Goal: Task Accomplishment & Management: Manage account settings

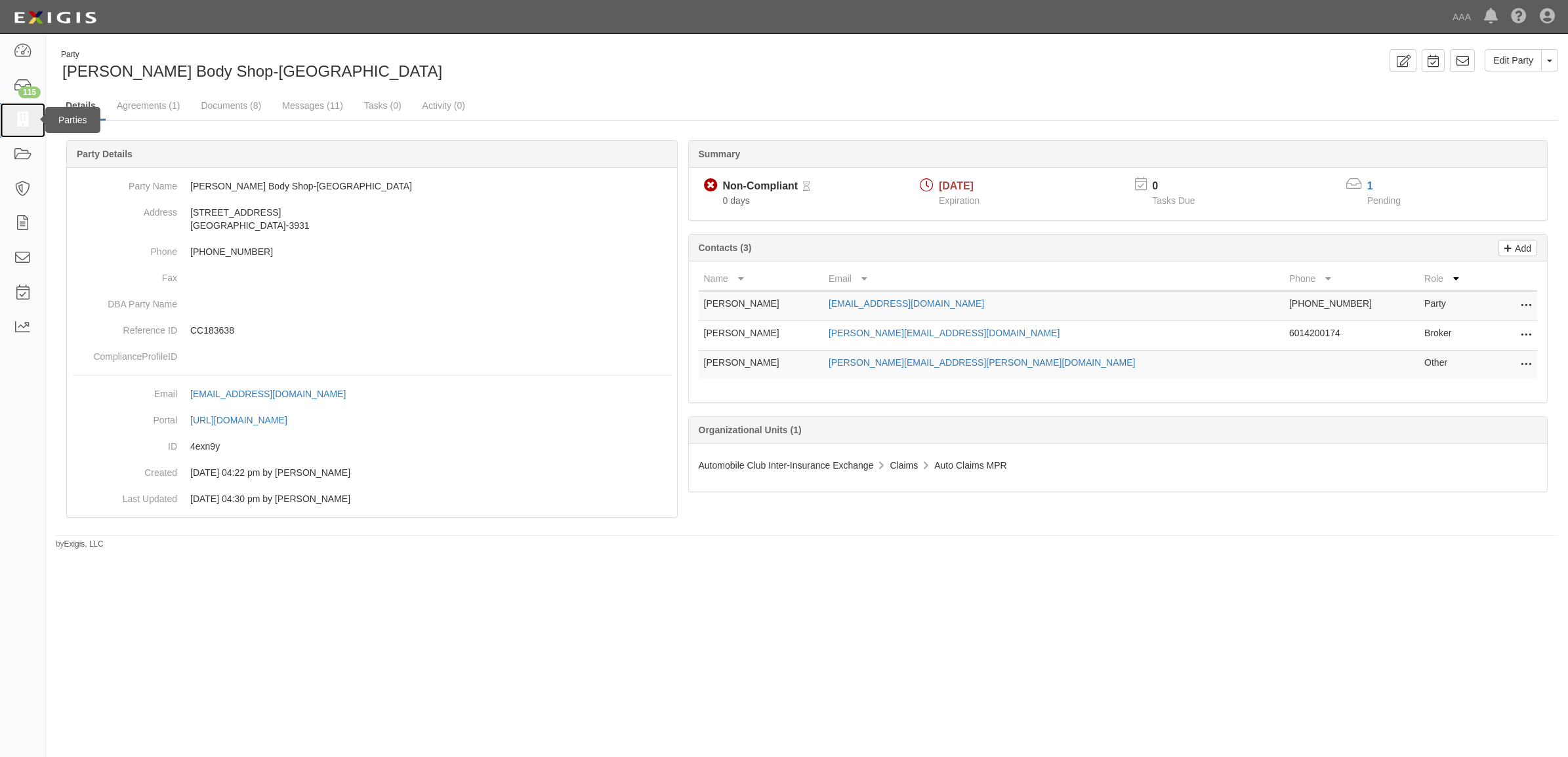
click at [24, 118] on icon at bounding box center [21, 120] width 18 height 15
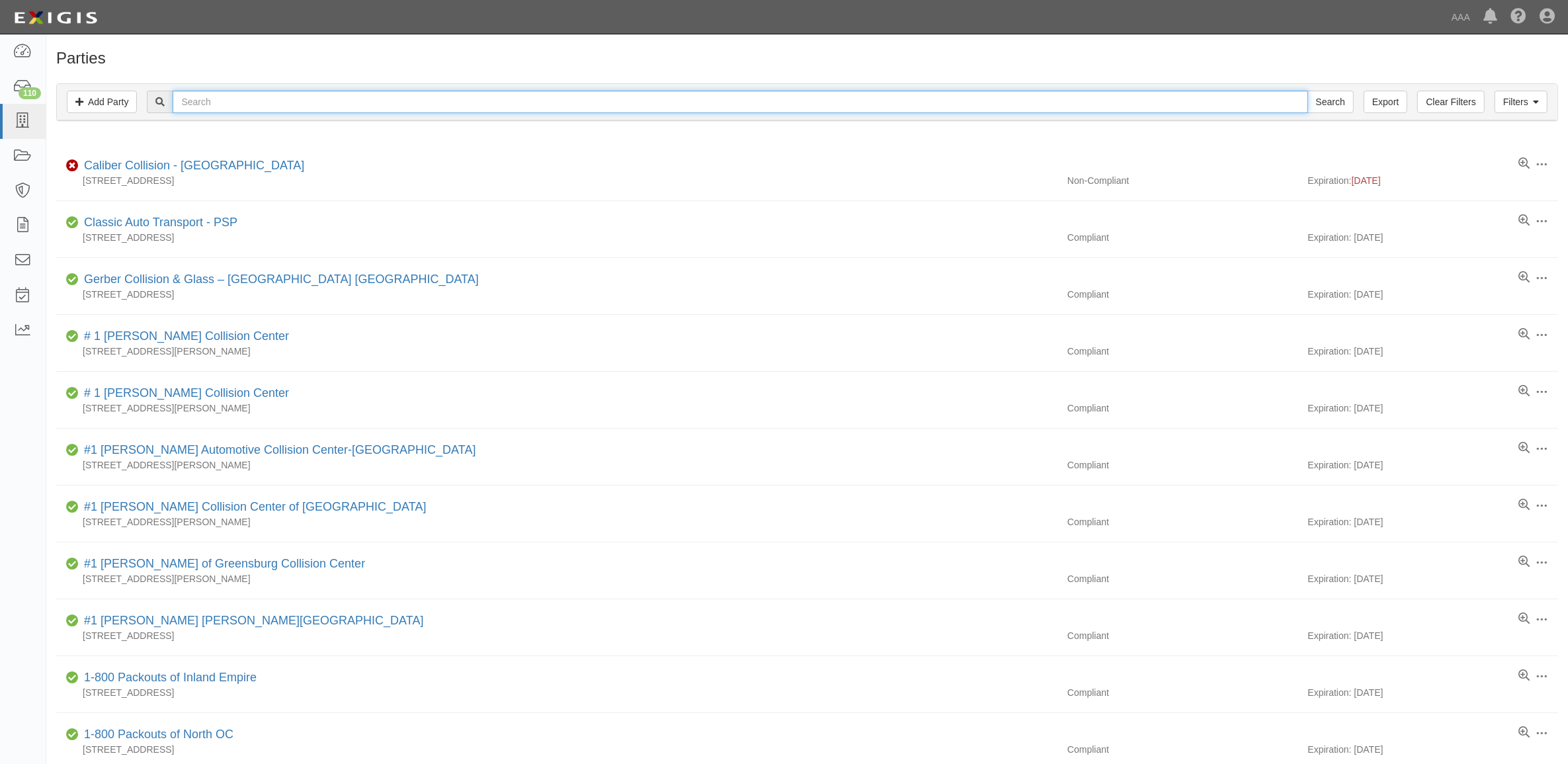
click at [265, 100] on input "text" at bounding box center [739, 102] width 1135 height 23
paste input "CC164468"
type input "CC164468"
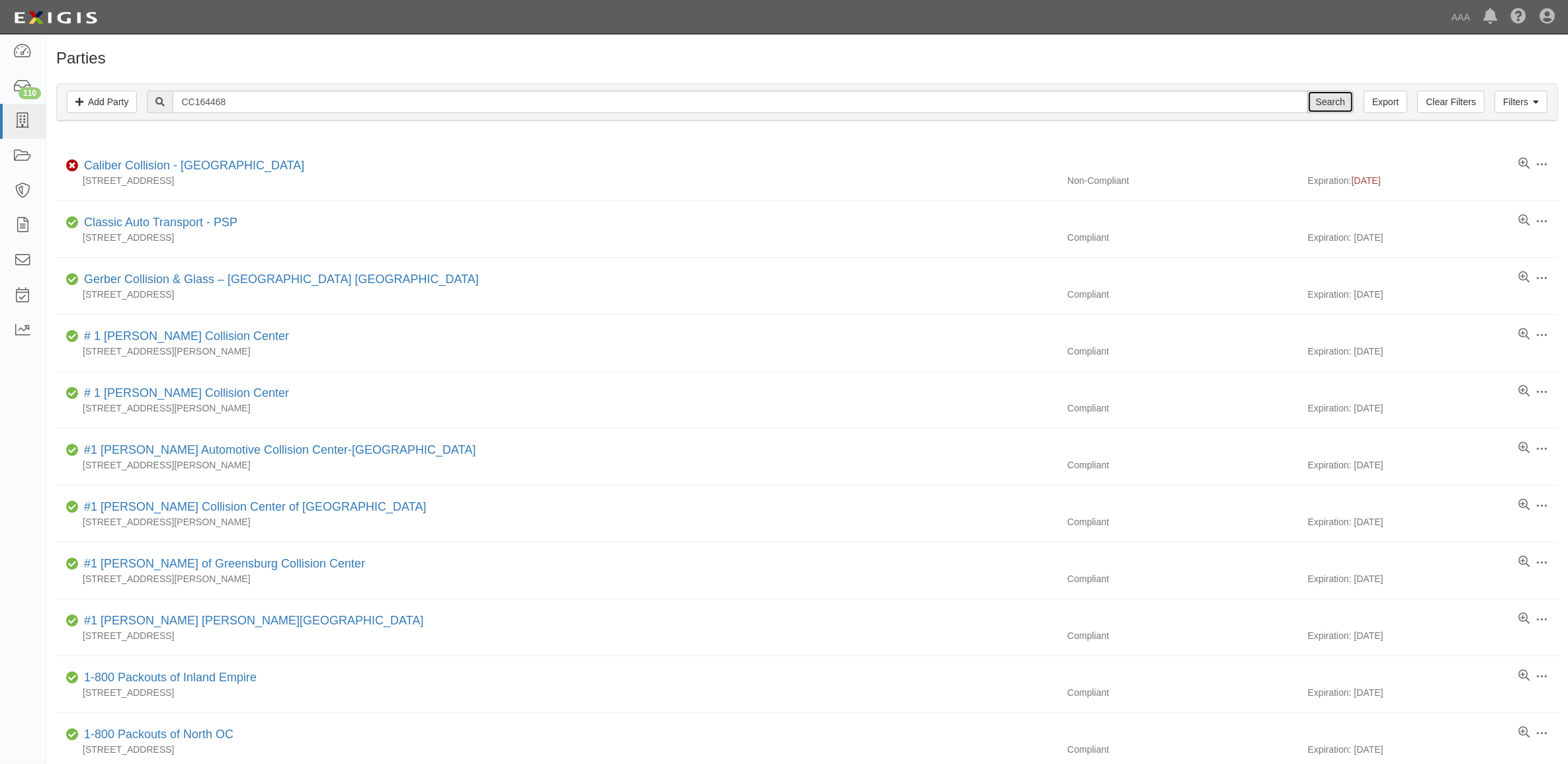
click at [1337, 109] on input "Search" at bounding box center [1330, 102] width 46 height 23
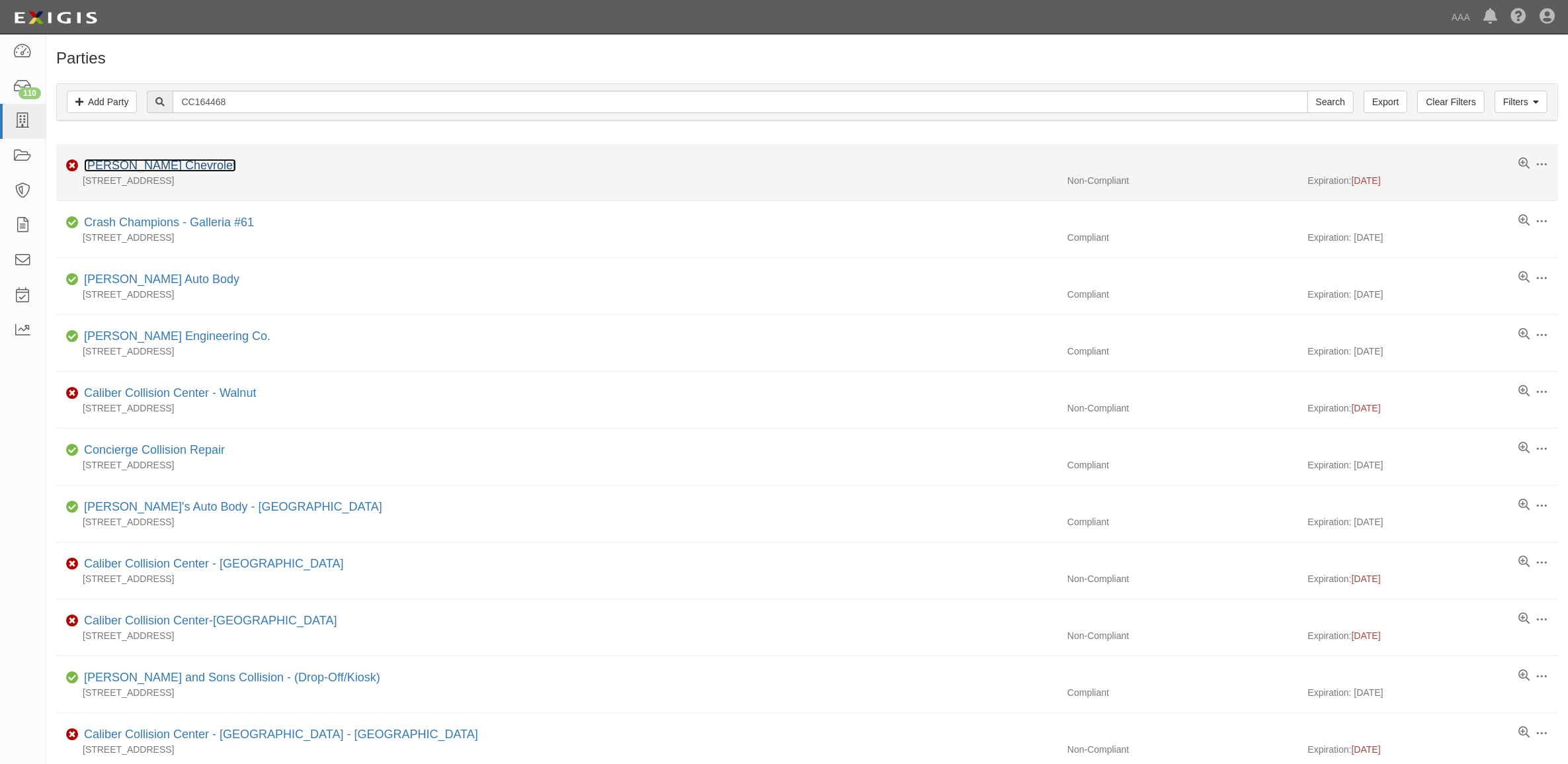
click at [173, 170] on link "[PERSON_NAME] Chevrolet" at bounding box center [160, 165] width 152 height 13
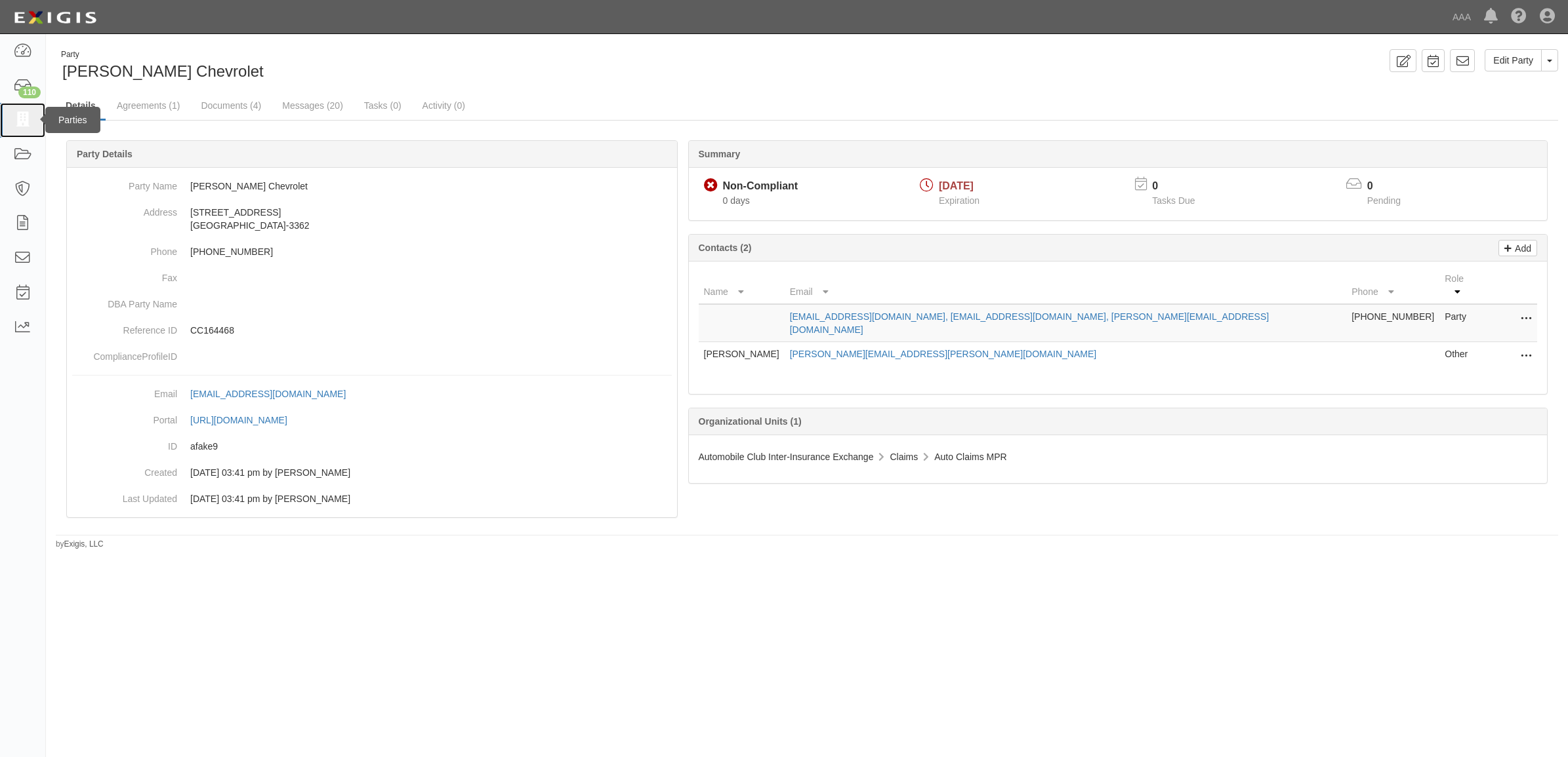
click at [31, 119] on icon at bounding box center [21, 120] width 18 height 15
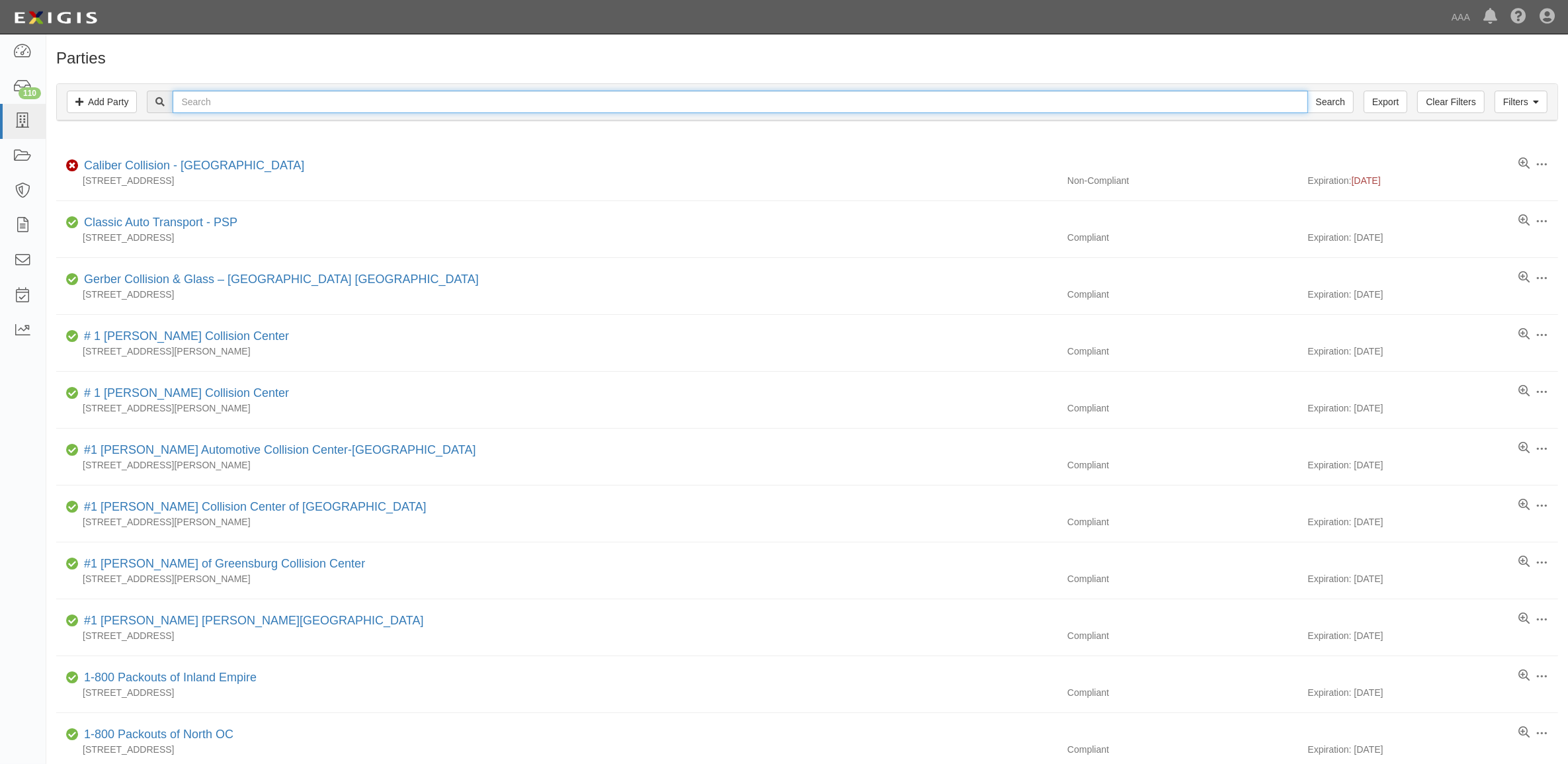
click at [401, 101] on input "text" at bounding box center [739, 102] width 1135 height 23
type input "CC164468"
click at [1307, 91] on input "Search" at bounding box center [1330, 102] width 46 height 23
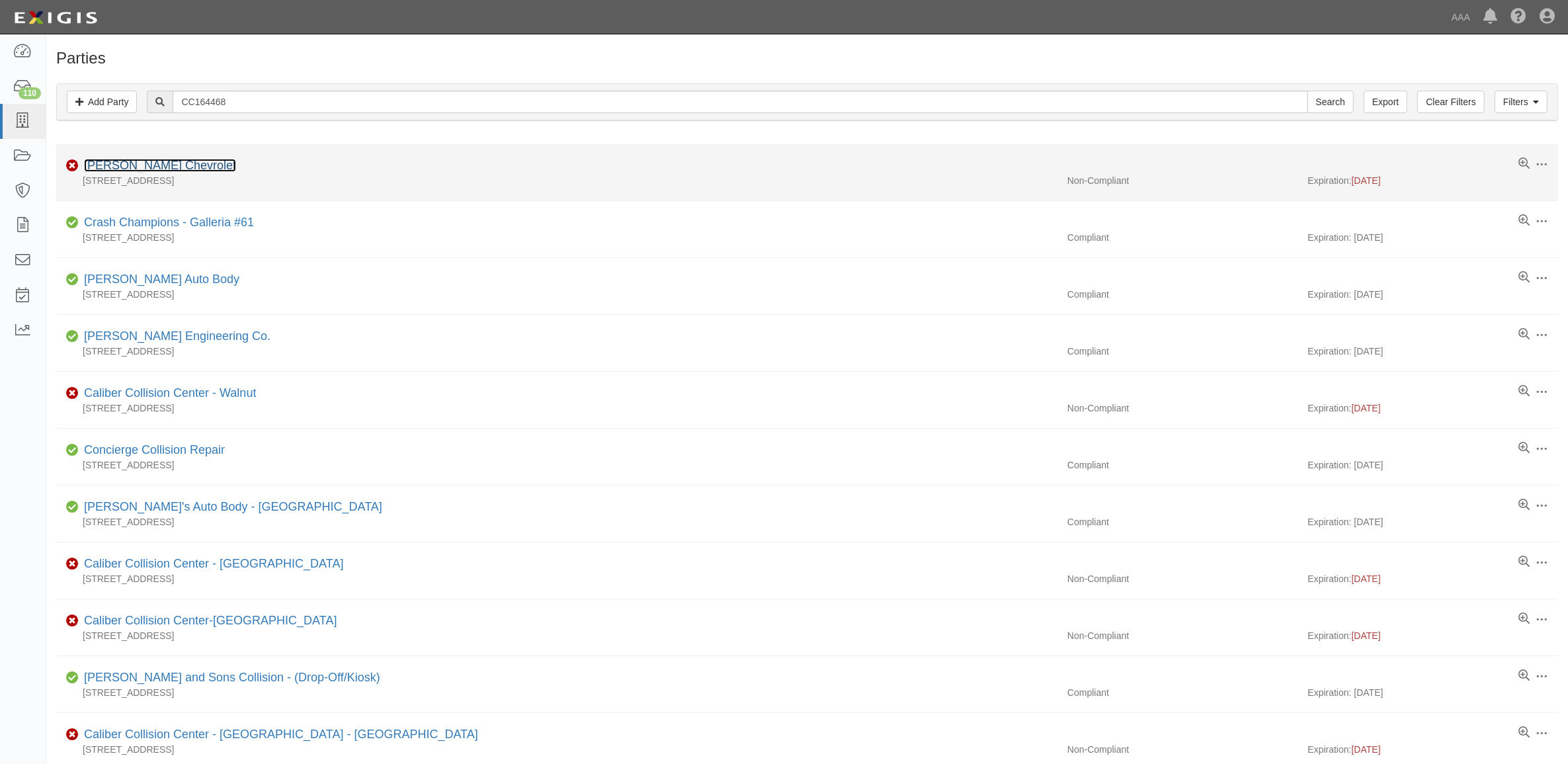
click at [159, 166] on link "[PERSON_NAME] Chevrolet" at bounding box center [160, 165] width 152 height 13
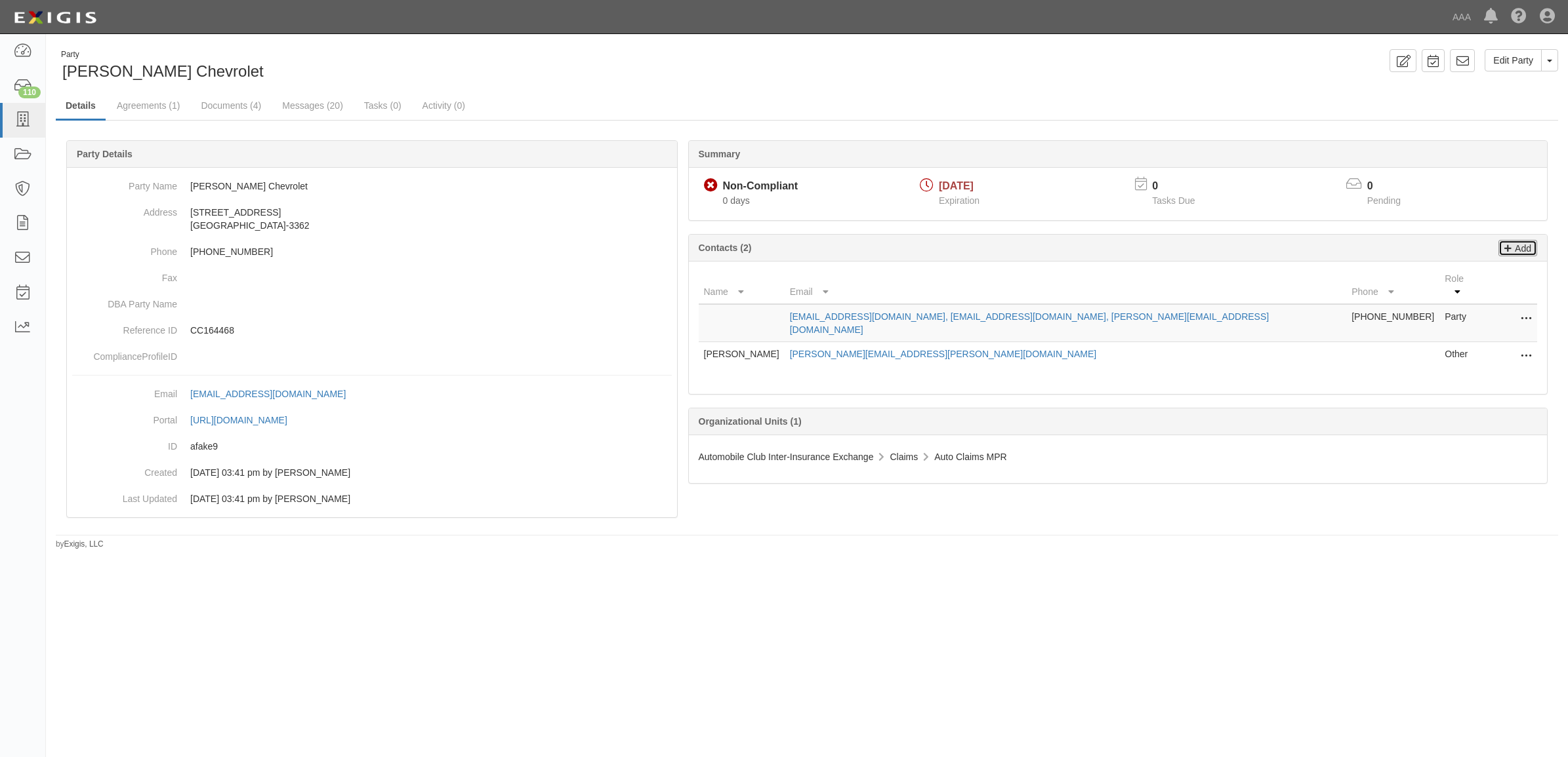
drag, startPoint x: 1509, startPoint y: 252, endPoint x: 1481, endPoint y: 254, distance: 28.1
click at [1509, 252] on icon at bounding box center [1508, 246] width 7 height 12
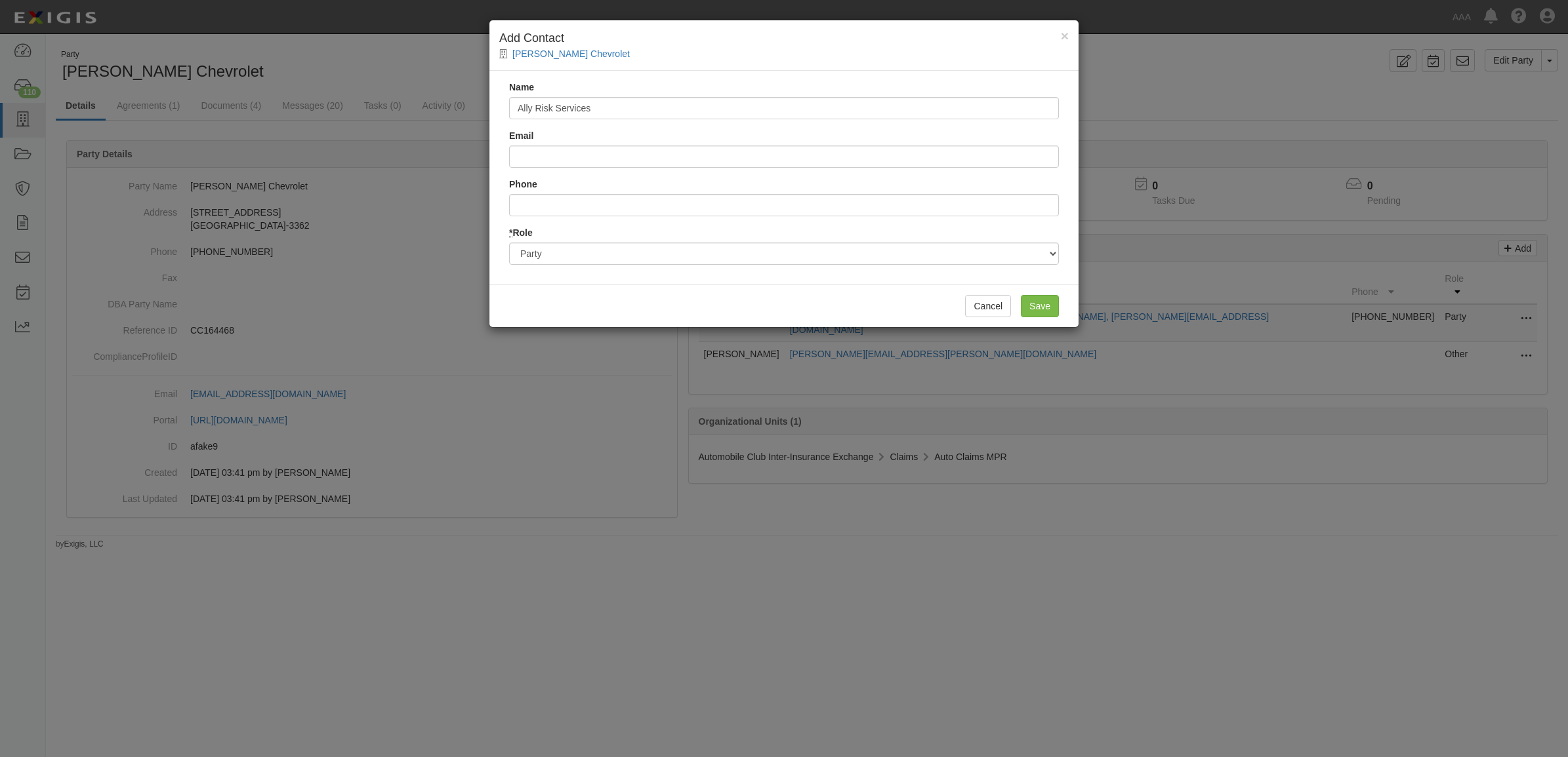
type input "Ally Risk Services"
type input "[EMAIL_ADDRESS][DOMAIN_NAME]"
type input "8007294622"
click at [676, 249] on select "Party Broker Other" at bounding box center [784, 254] width 550 height 22
select select "Broker"
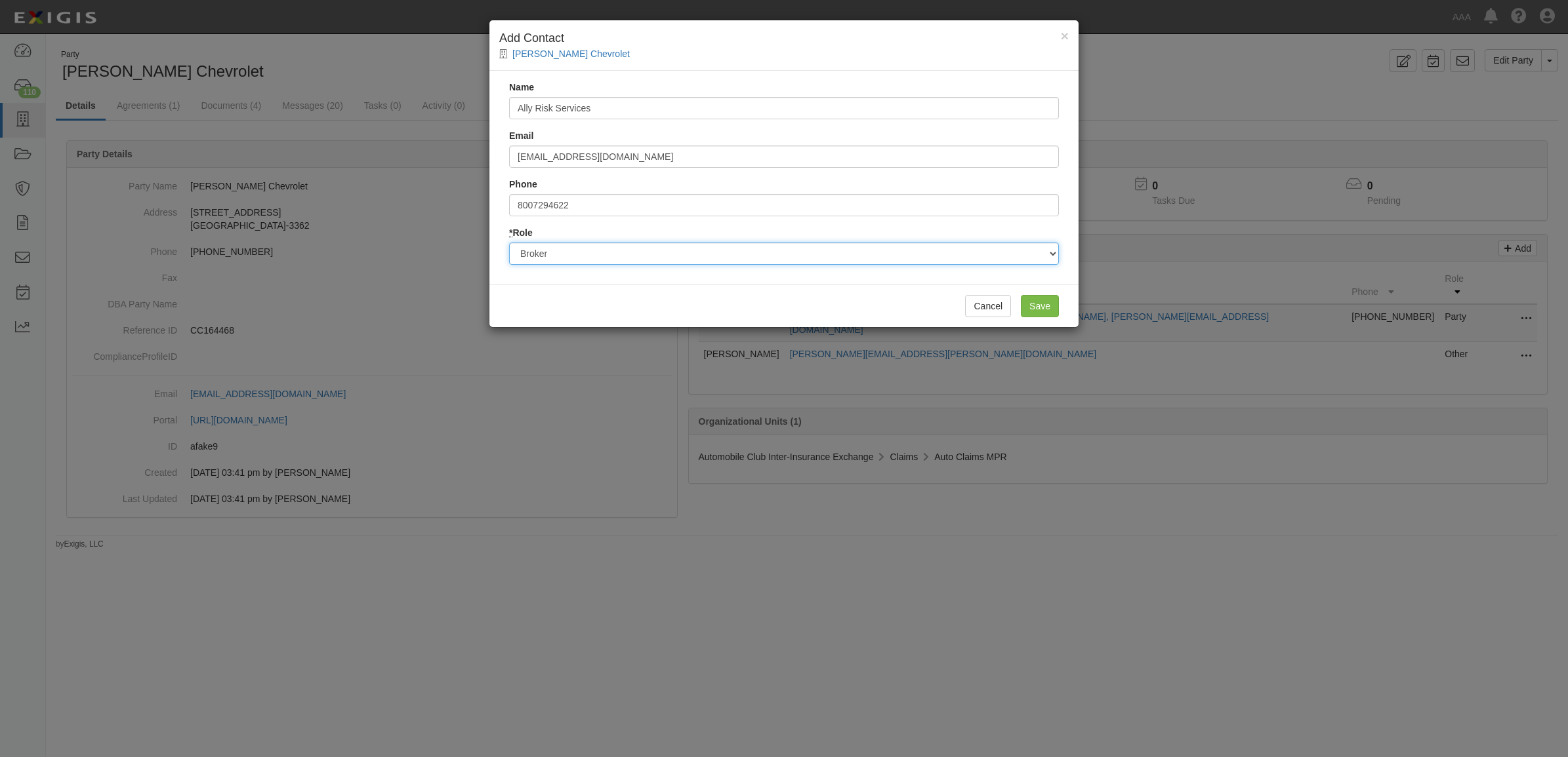
click at [509, 243] on select "Party Broker Other" at bounding box center [784, 254] width 550 height 22
click at [1036, 306] on input "Save" at bounding box center [1040, 306] width 38 height 22
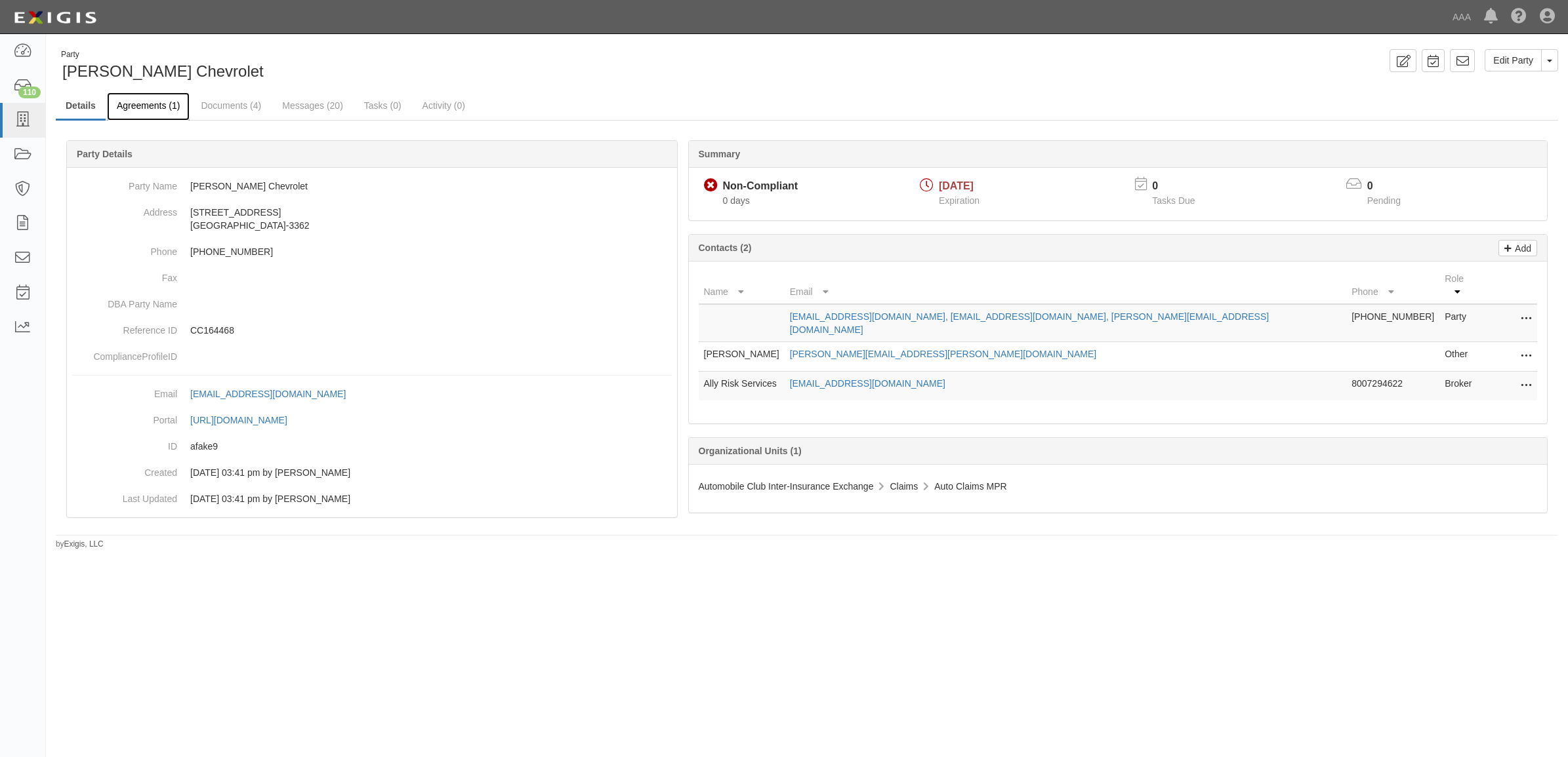
click at [180, 112] on link "Agreements (1)" at bounding box center [149, 106] width 82 height 28
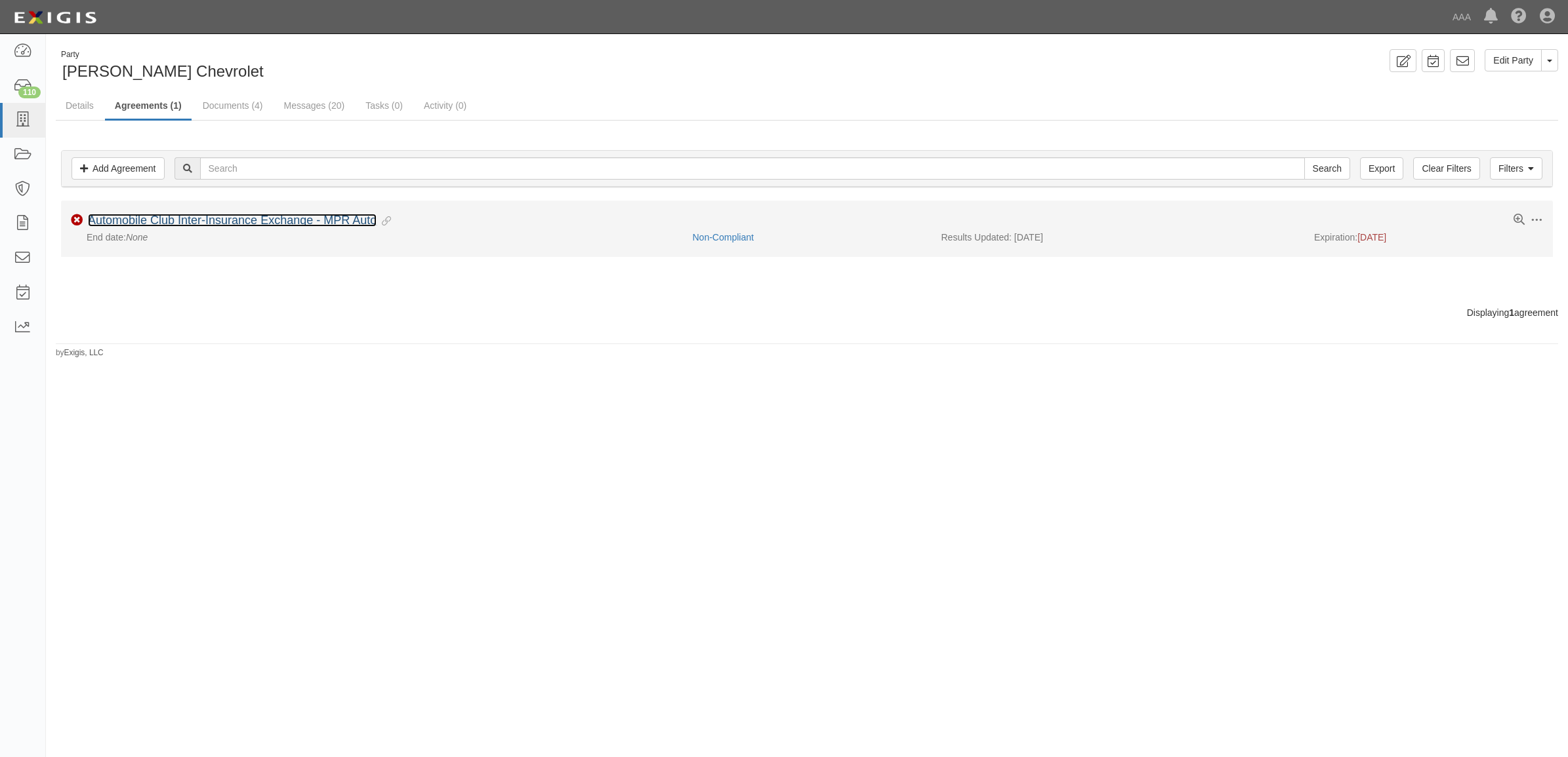
click at [198, 224] on link "Automobile Club Inter-Insurance Exchange - MPR Auto" at bounding box center [232, 220] width 289 height 13
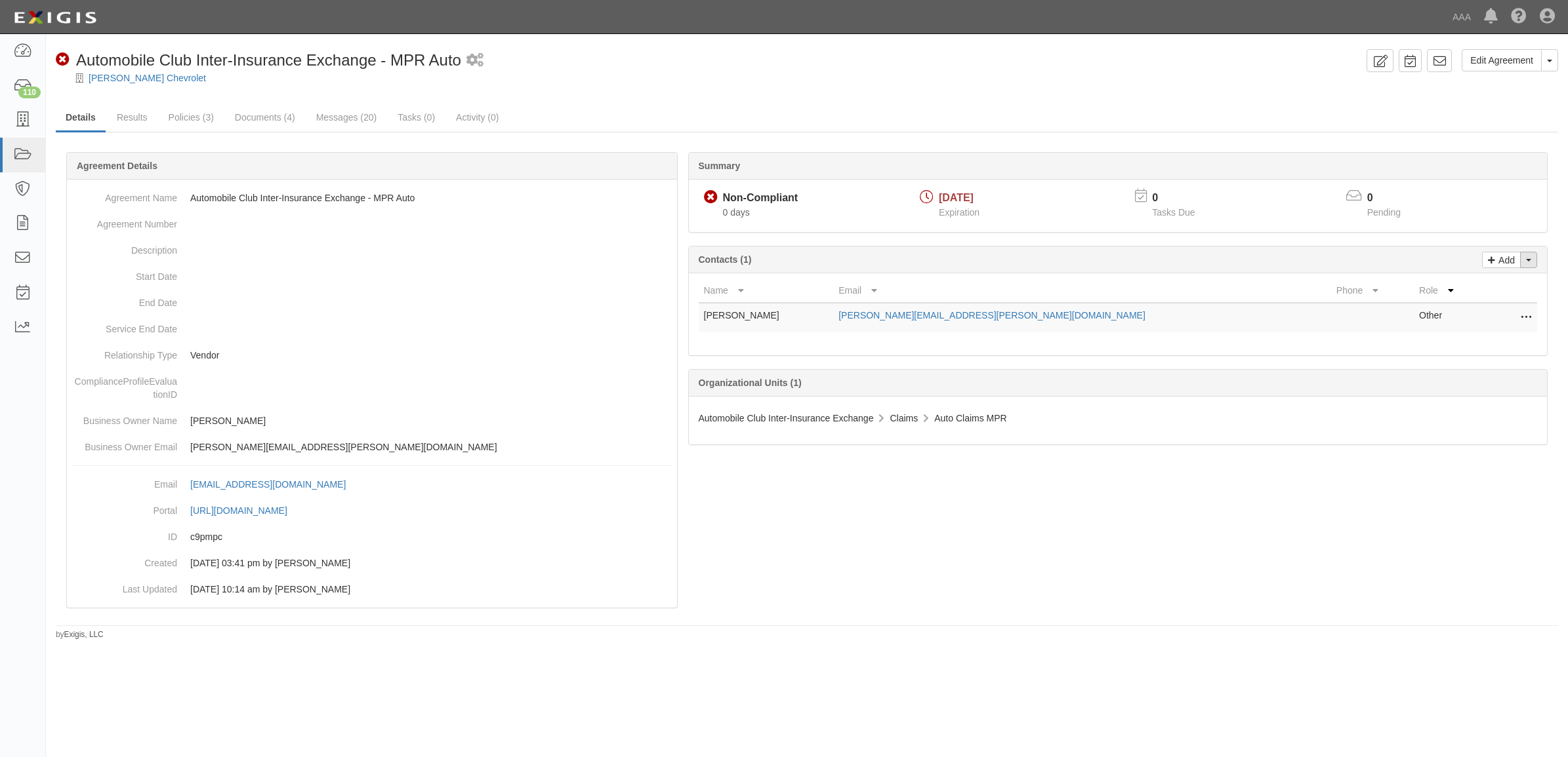
click at [1526, 257] on button "Toggle Contact Dropdown" at bounding box center [1528, 259] width 17 height 16
click at [1480, 290] on link "Change contacts" at bounding box center [1484, 283] width 104 height 17
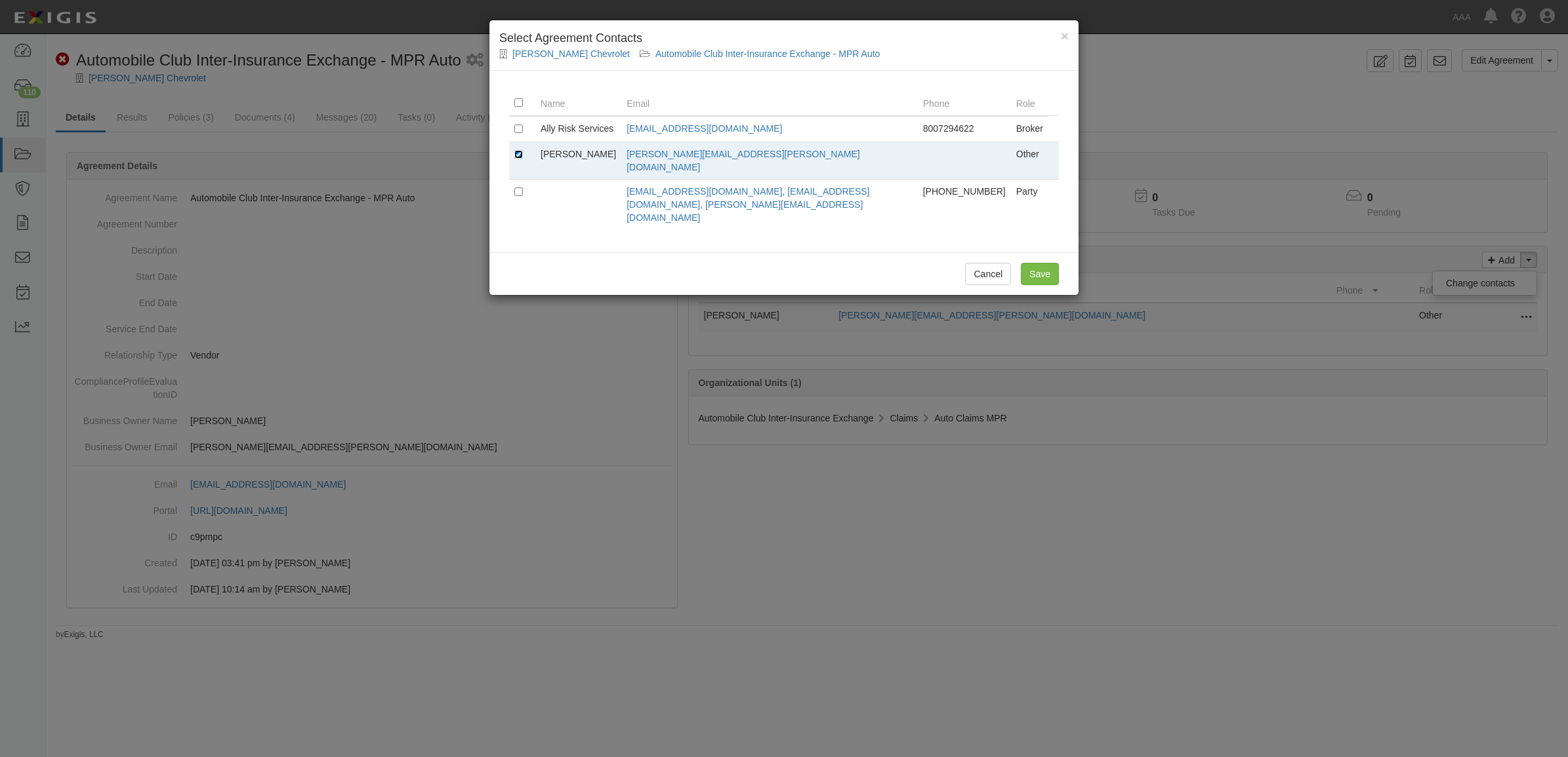
drag, startPoint x: 520, startPoint y: 162, endPoint x: 515, endPoint y: 156, distance: 7.8
click at [520, 159] on input "checkbox" at bounding box center [519, 154] width 9 height 9
checkbox input "false"
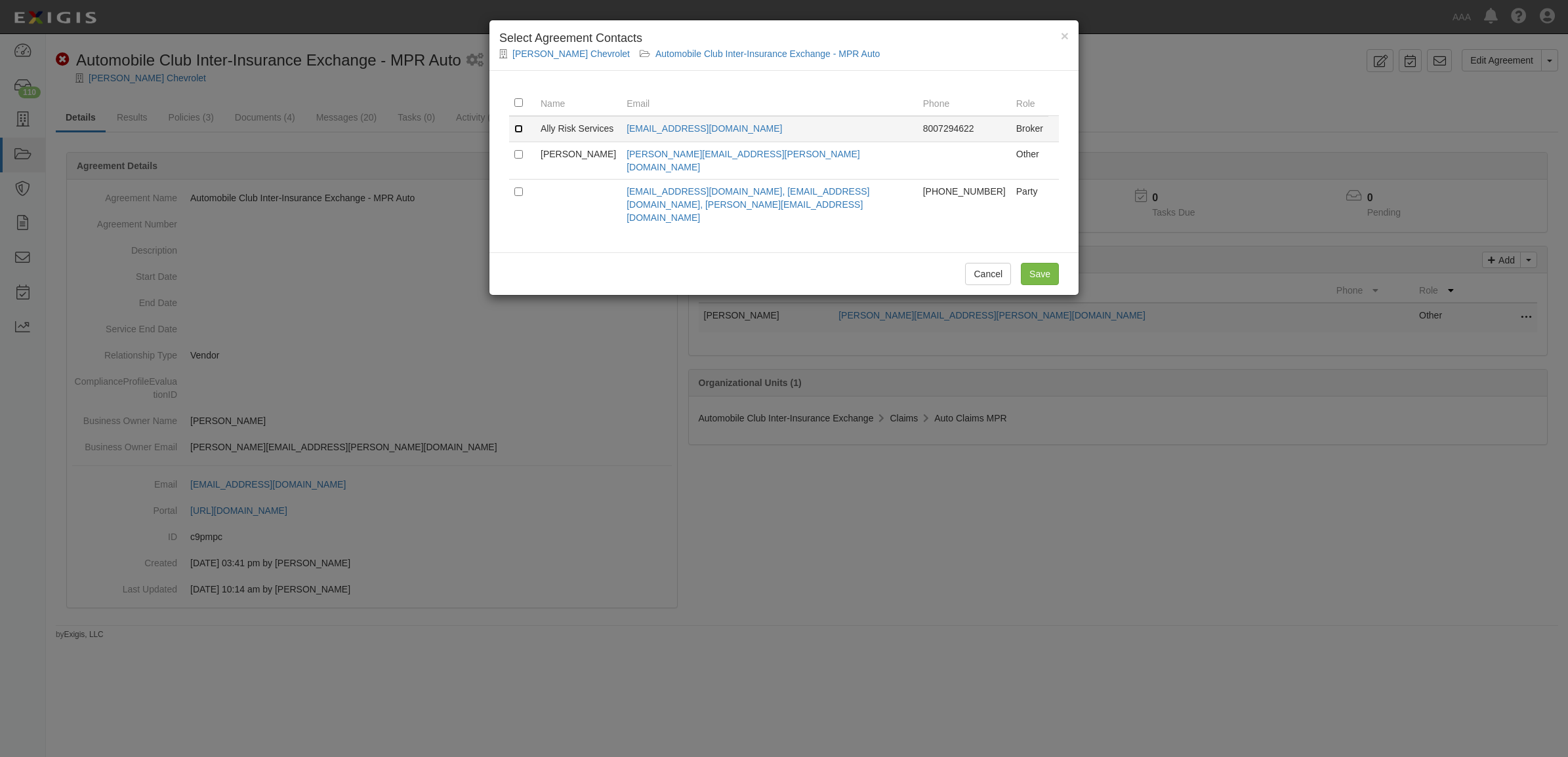
click at [516, 125] on input "checkbox" at bounding box center [519, 129] width 9 height 9
checkbox input "true"
click at [1032, 263] on input "Save" at bounding box center [1040, 274] width 38 height 22
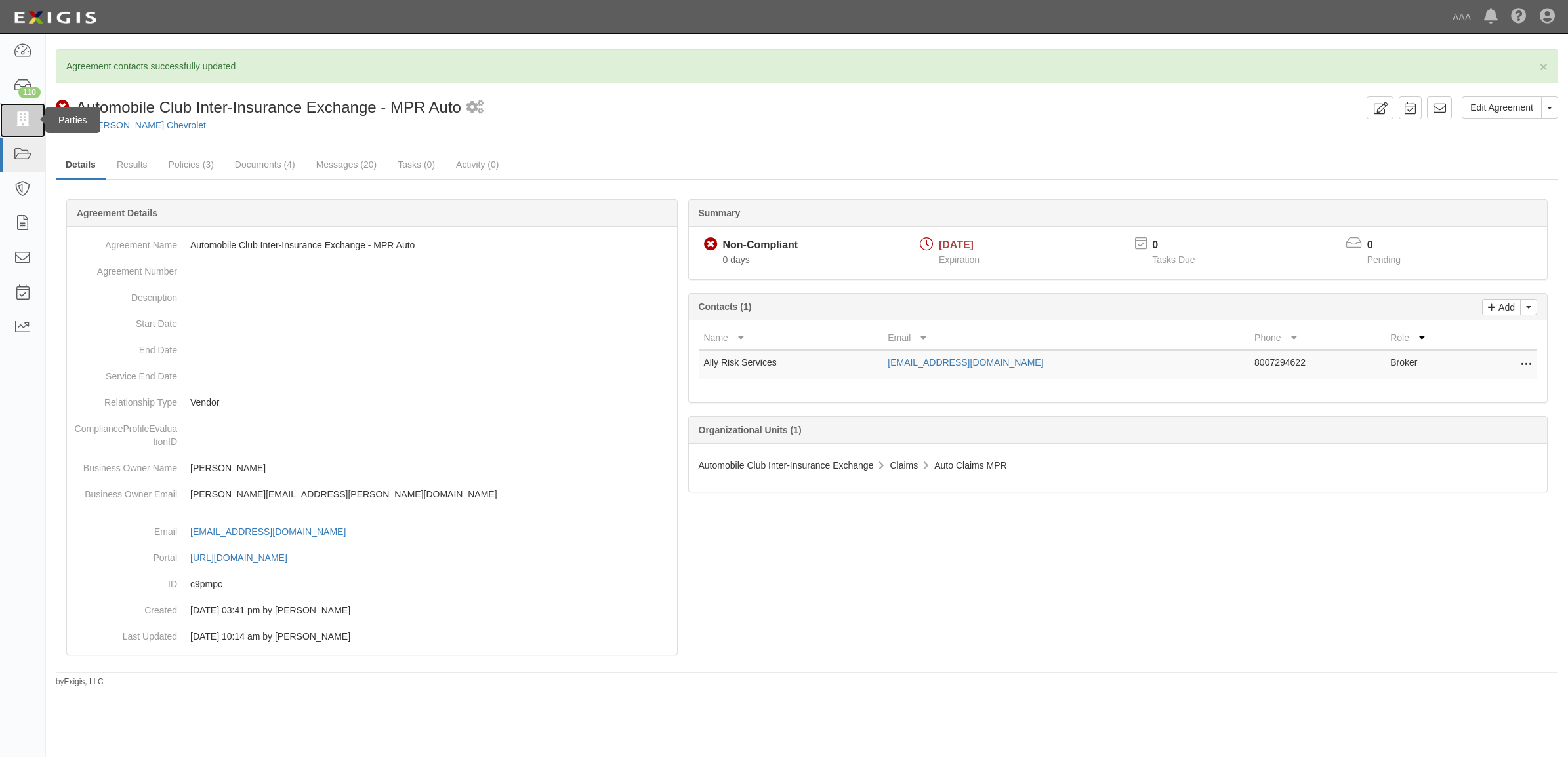
click at [16, 119] on icon at bounding box center [21, 120] width 18 height 15
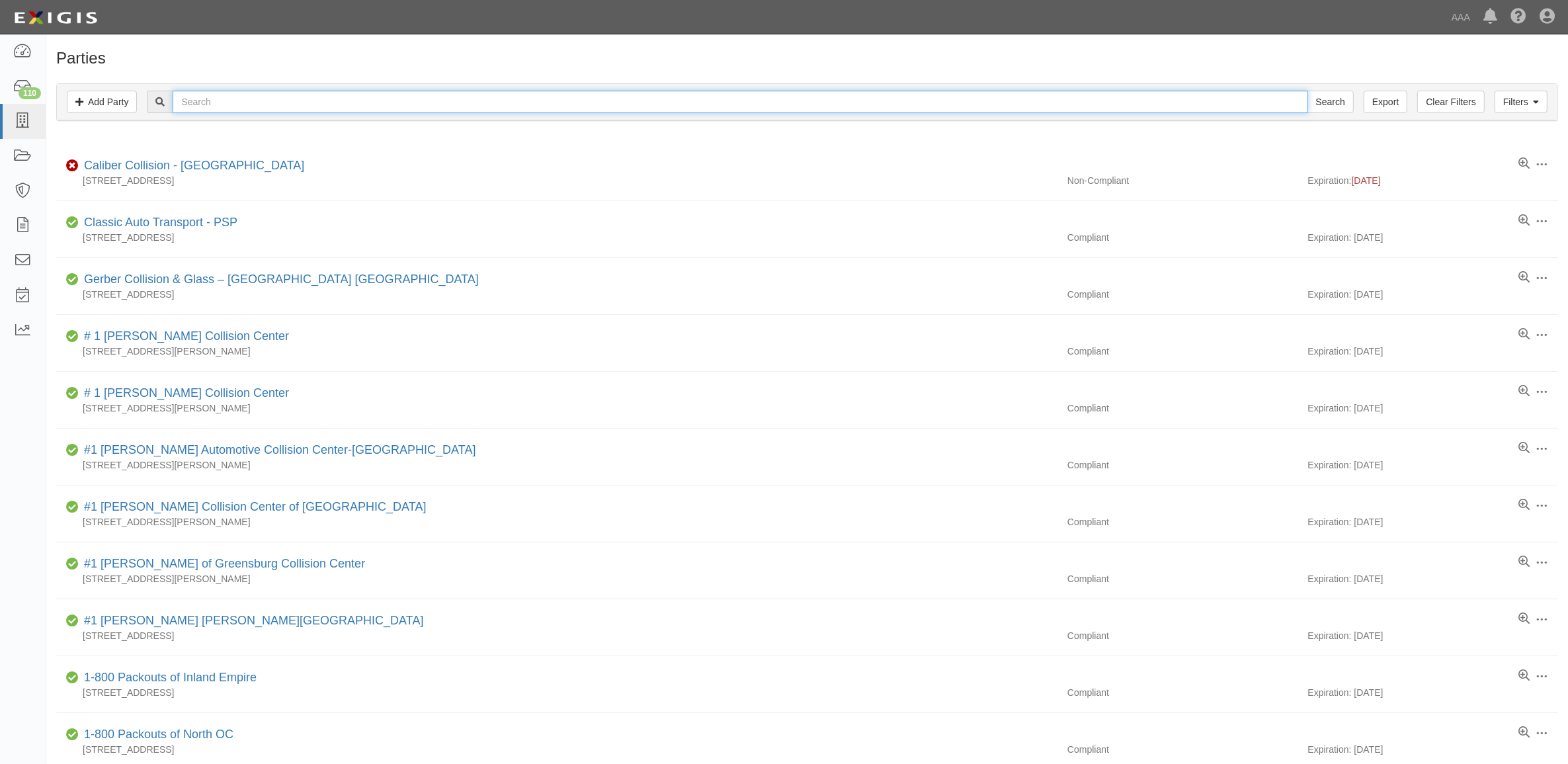
click at [240, 104] on input "text" at bounding box center [739, 102] width 1135 height 23
click at [380, 101] on input "text" at bounding box center [739, 102] width 1135 height 23
paste input "CC164468"
type input "CC164468"
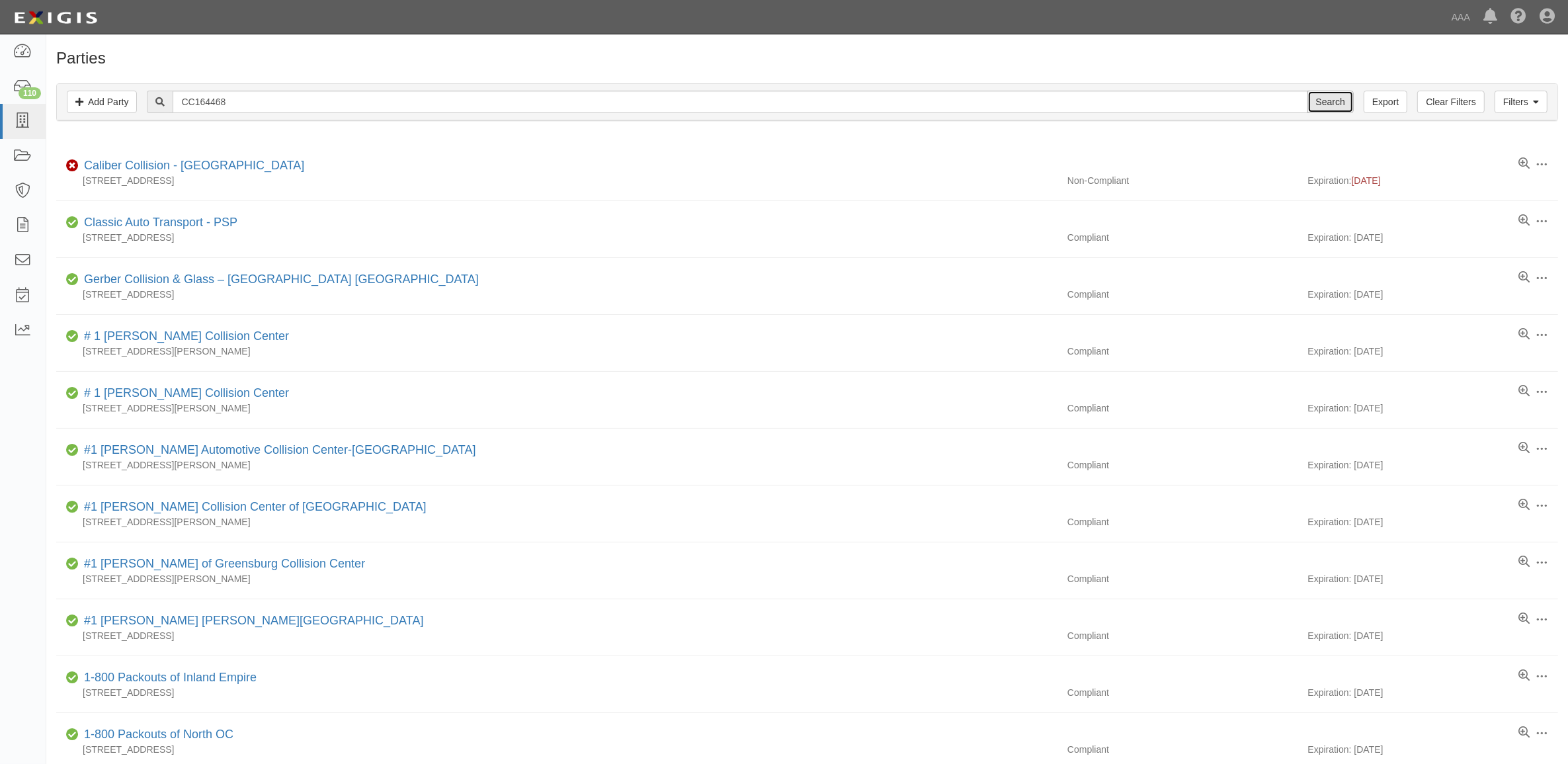
click at [1315, 100] on input "Search" at bounding box center [1330, 102] width 46 height 23
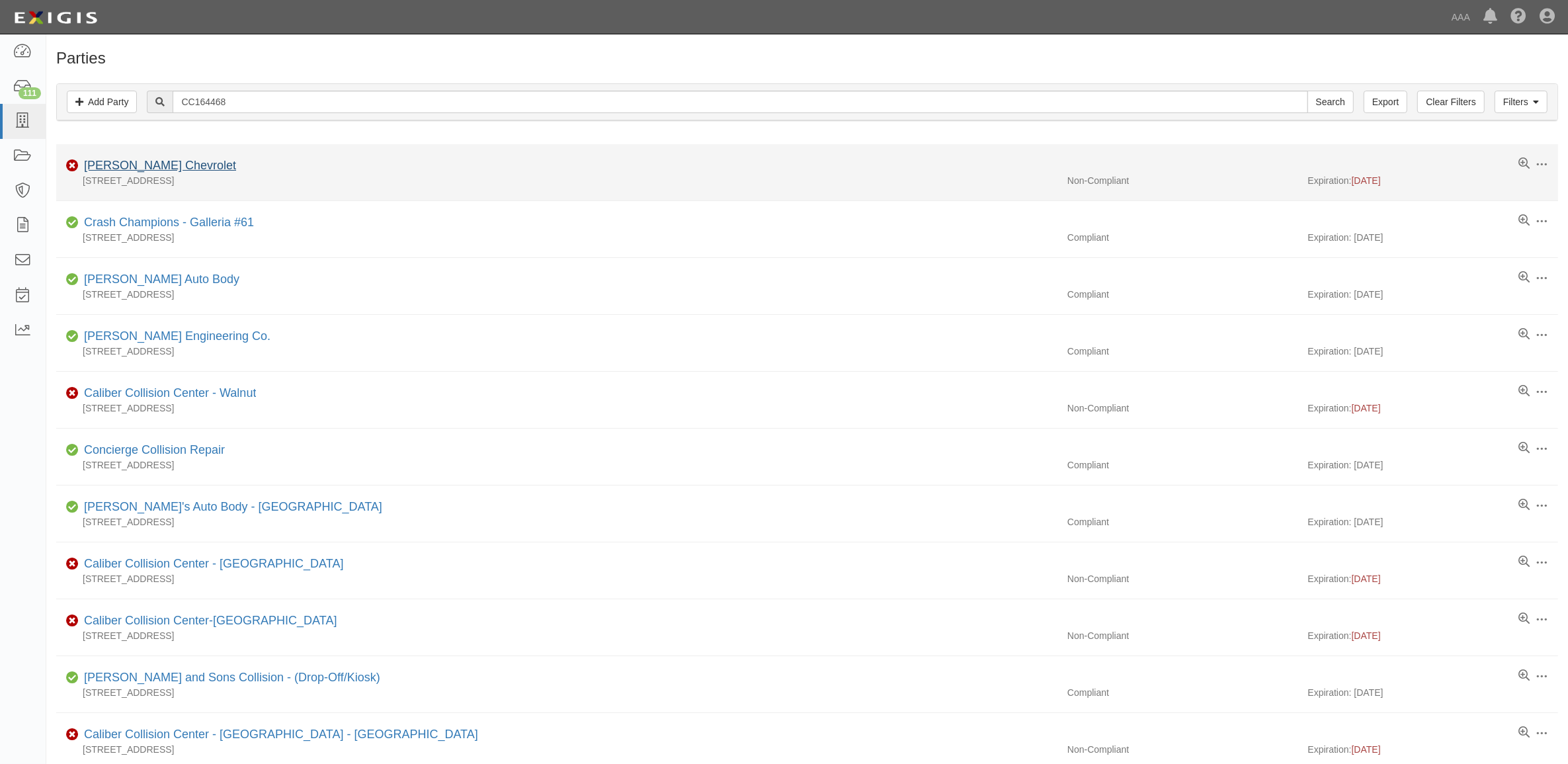
click at [161, 156] on li "Edit Log activity Add task Send message Archive Non-Compliant Don Brown Chevrol…" at bounding box center [807, 173] width 1502 height 57
click at [167, 161] on link "[PERSON_NAME] Chevrolet" at bounding box center [160, 165] width 152 height 13
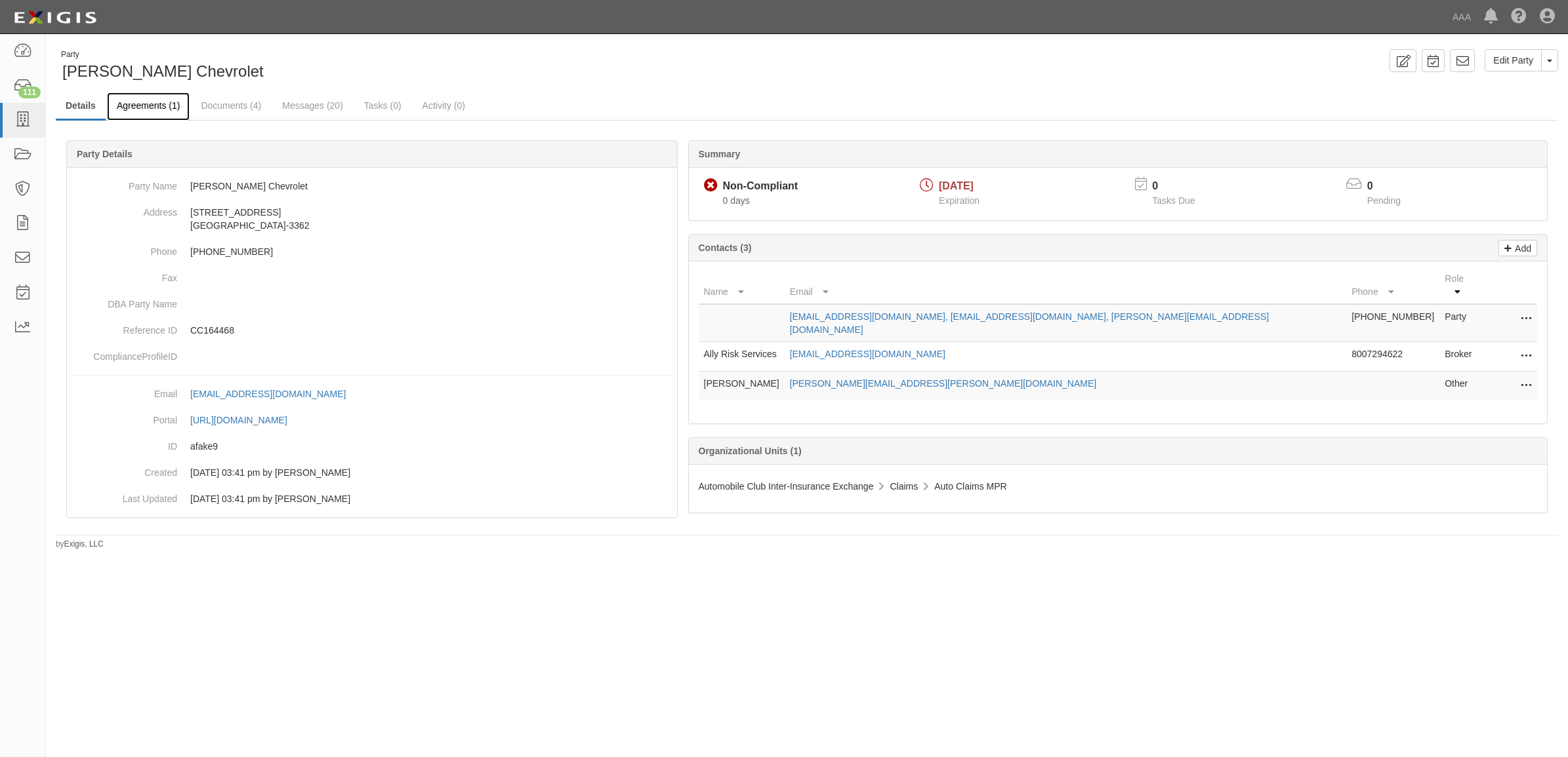
click at [143, 101] on link "Agreements (1)" at bounding box center [149, 106] width 82 height 28
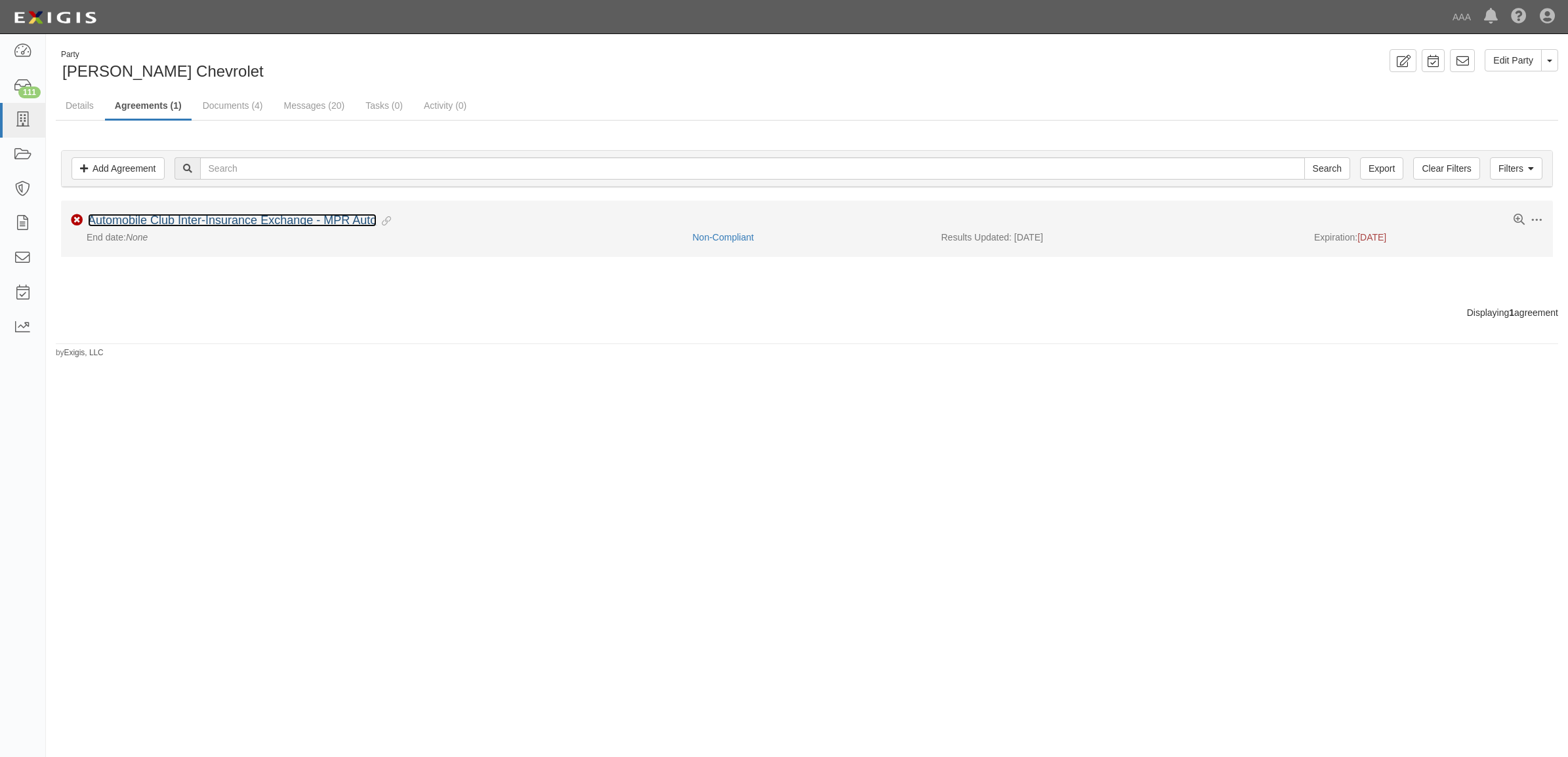
click at [296, 220] on link "Automobile Club Inter-Insurance Exchange - MPR Auto" at bounding box center [232, 220] width 289 height 13
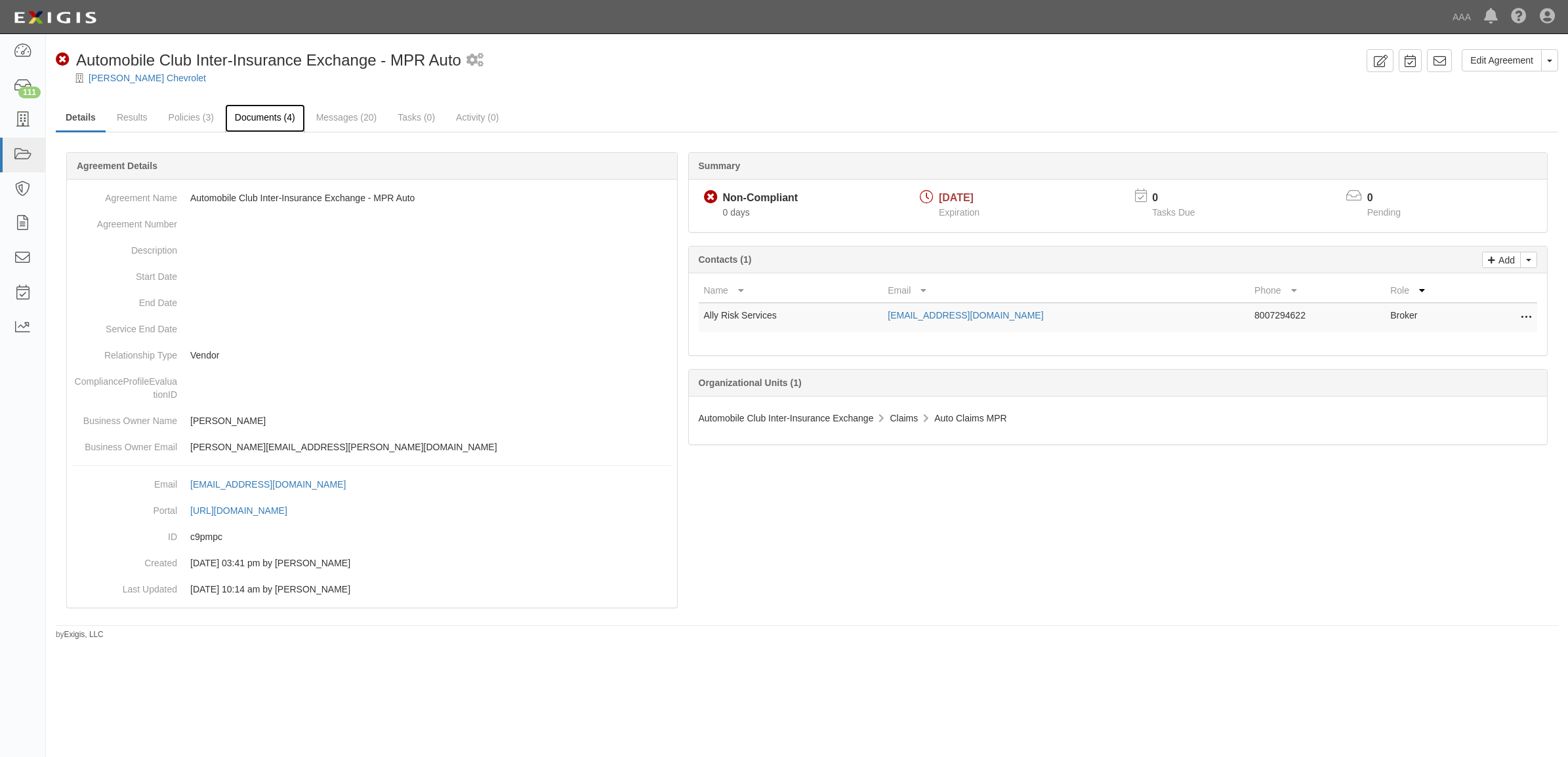
click at [280, 120] on link "Documents (4)" at bounding box center [264, 118] width 80 height 28
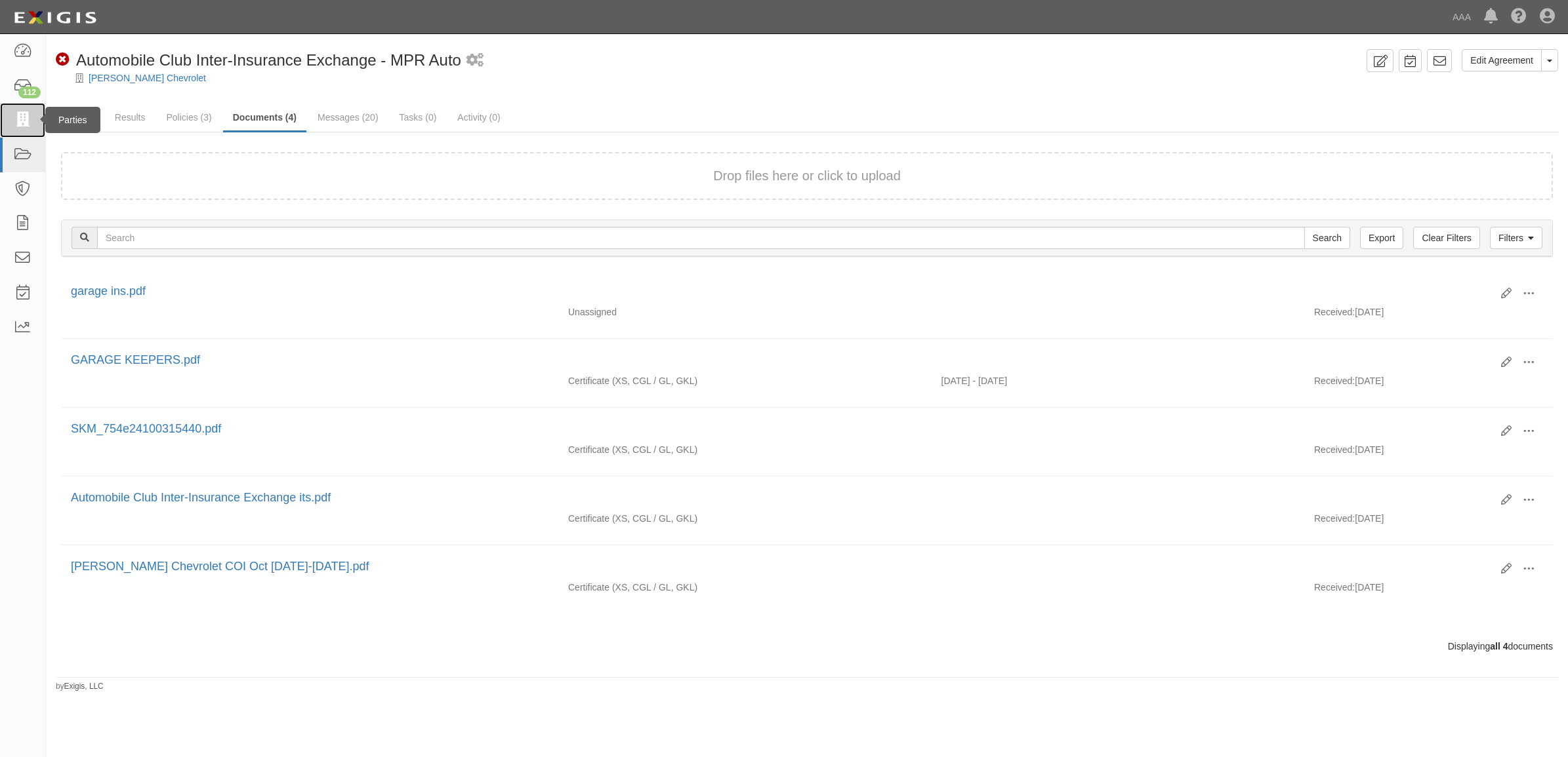
drag, startPoint x: 12, startPoint y: 130, endPoint x: 46, endPoint y: 154, distance: 41.6
click at [12, 130] on link at bounding box center [22, 120] width 46 height 34
